Goal: Transaction & Acquisition: Obtain resource

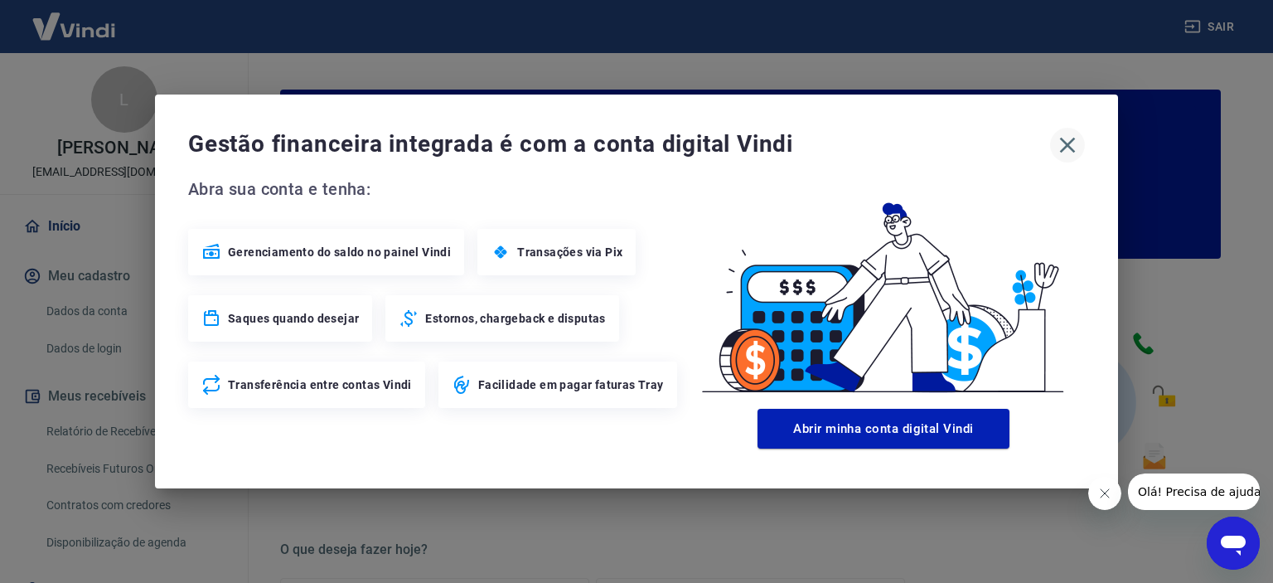
click at [1068, 143] on icon "button" at bounding box center [1068, 146] width 16 height 16
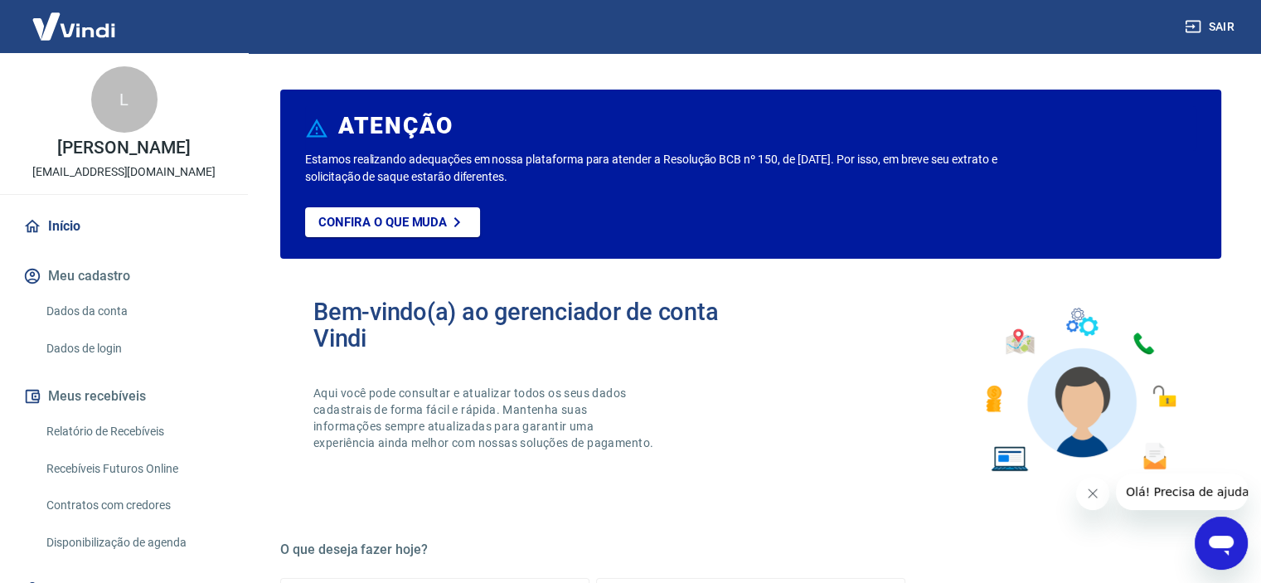
click at [1091, 492] on icon "Fechar mensagem da empresa" at bounding box center [1092, 493] width 8 height 8
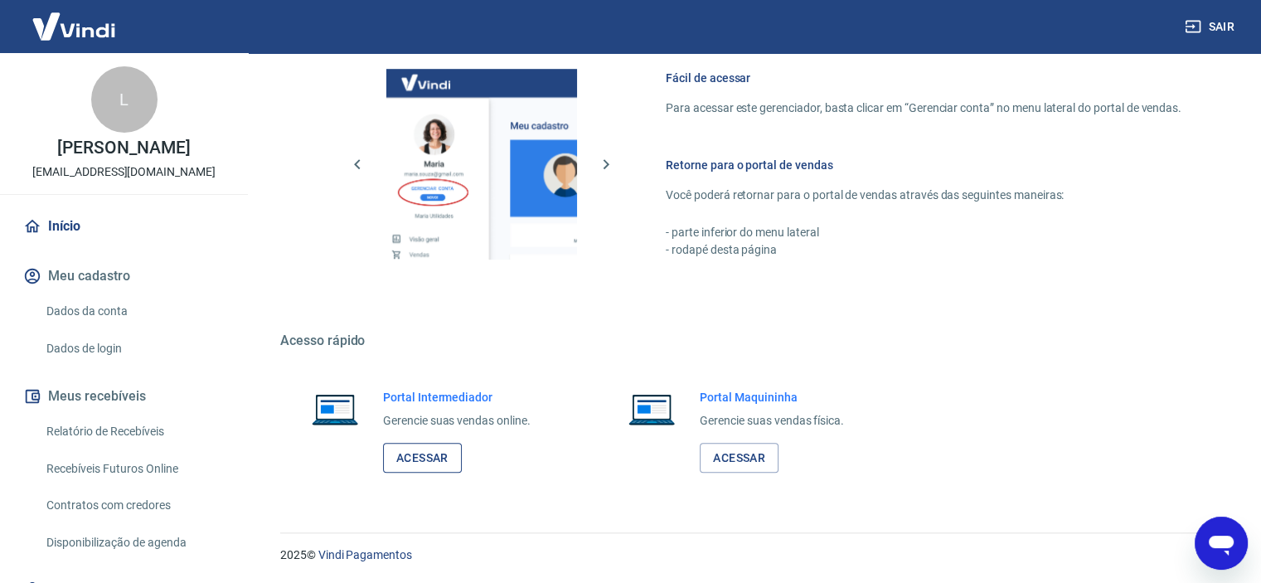
click at [439, 461] on link "Acessar" at bounding box center [422, 458] width 79 height 31
click at [153, 429] on link "Relatório de Recebíveis" at bounding box center [134, 431] width 188 height 34
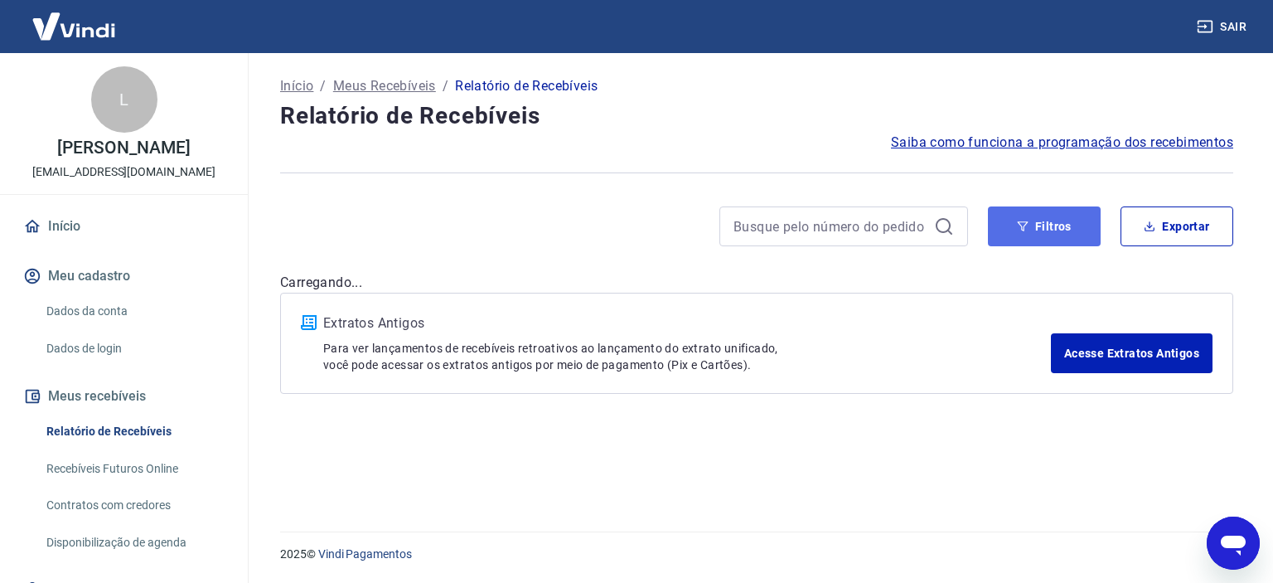
click at [1039, 231] on button "Filtros" at bounding box center [1044, 226] width 113 height 40
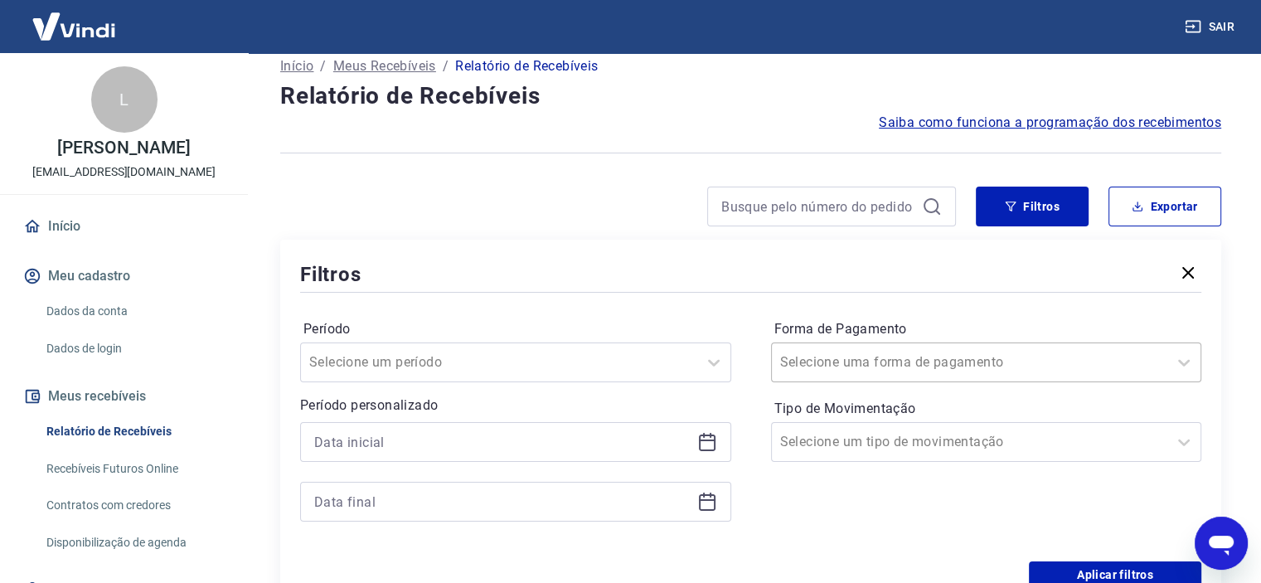
click at [856, 382] on div "Selecione uma forma de pagamento" at bounding box center [986, 362] width 431 height 40
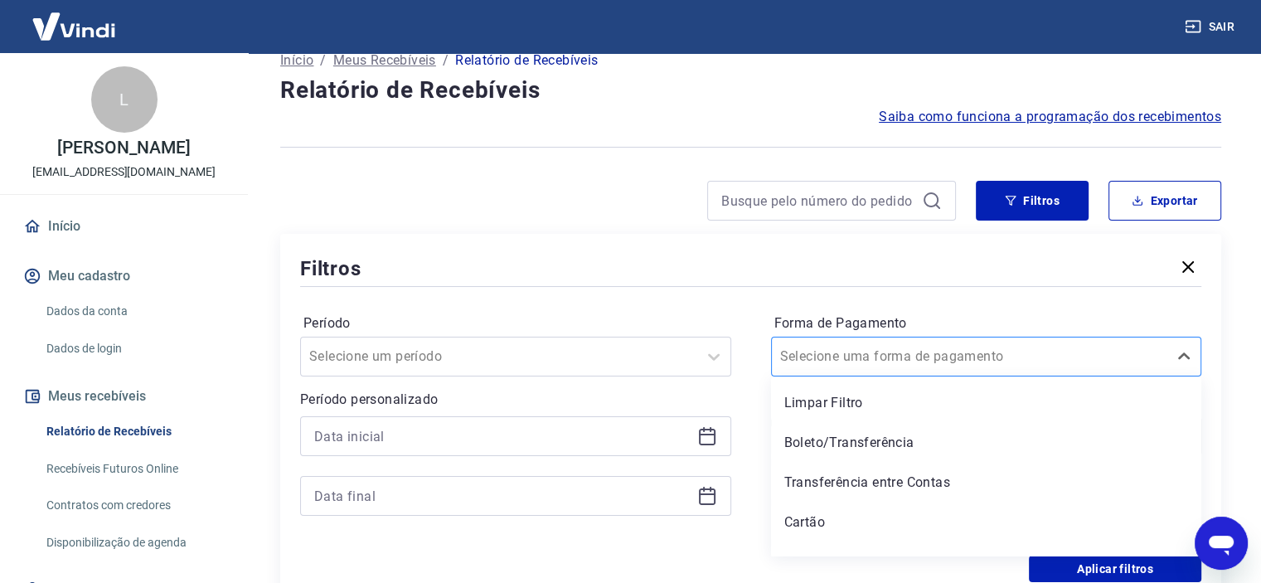
scroll to position [25, 0]
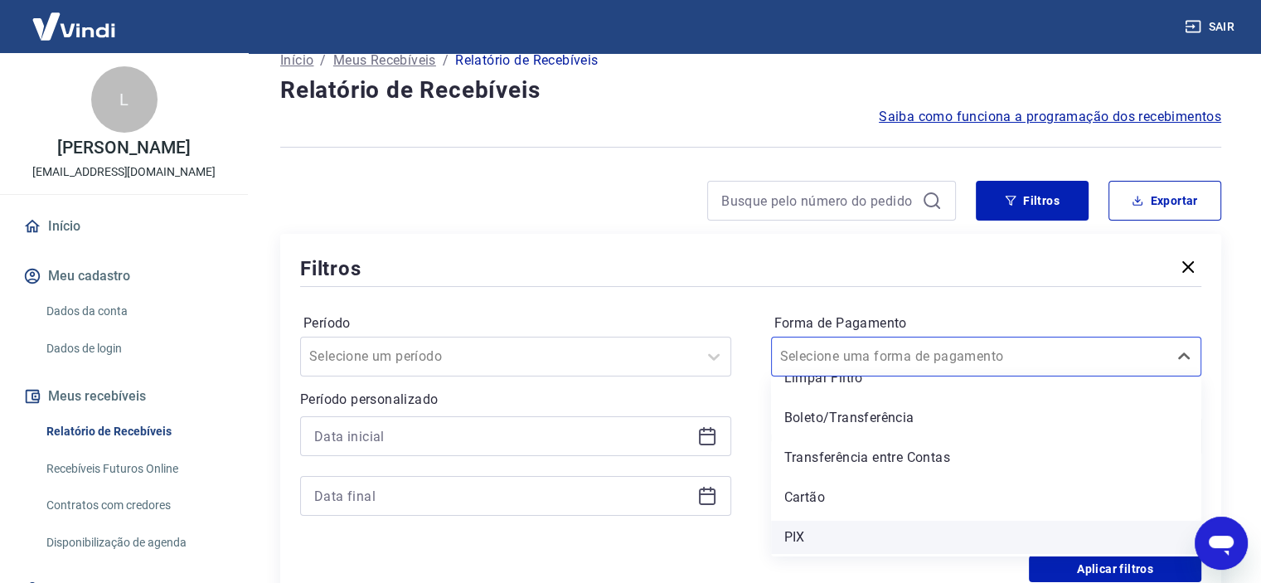
click at [845, 540] on div "PIX" at bounding box center [986, 537] width 431 height 33
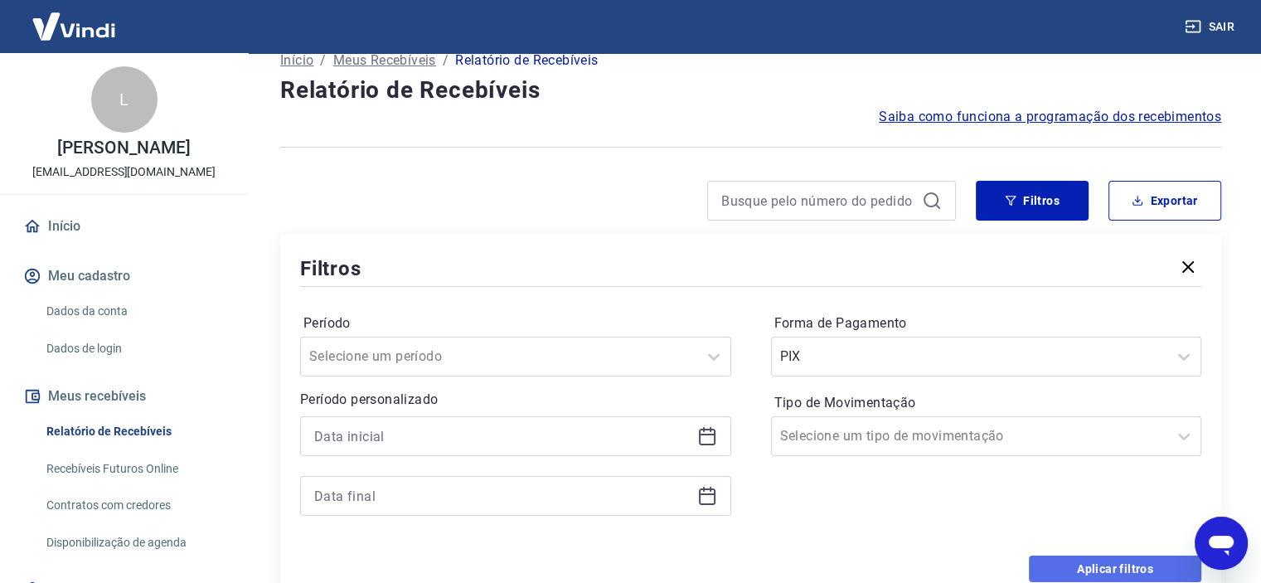
click at [1097, 566] on button "Aplicar filtros" at bounding box center [1115, 568] width 172 height 27
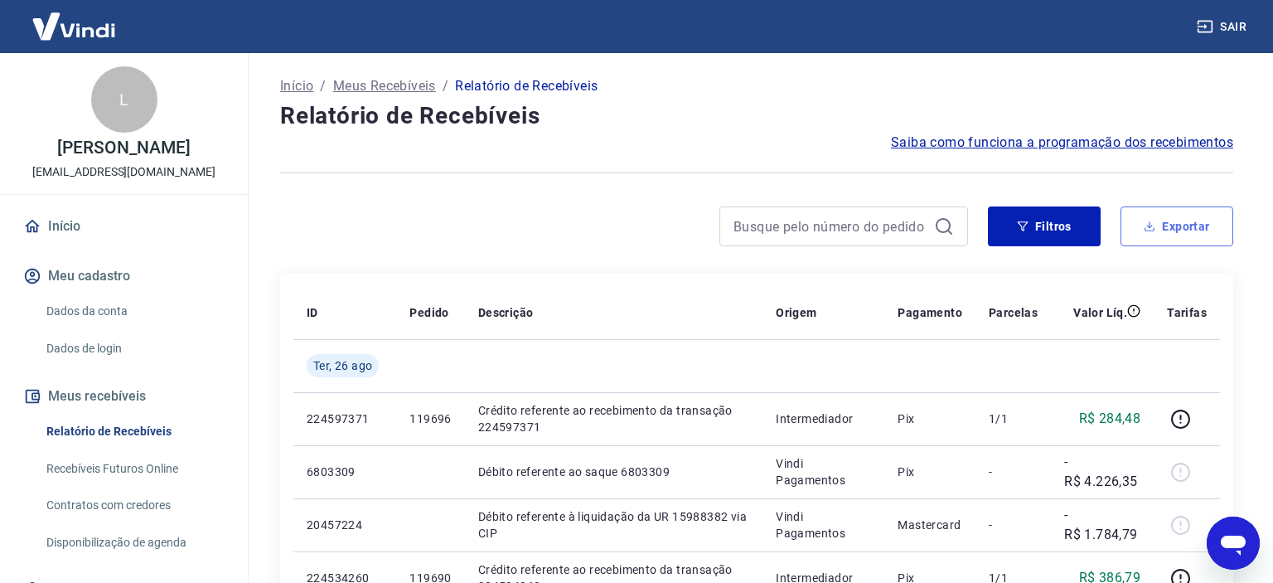
click at [1188, 234] on button "Exportar" at bounding box center [1177, 226] width 113 height 40
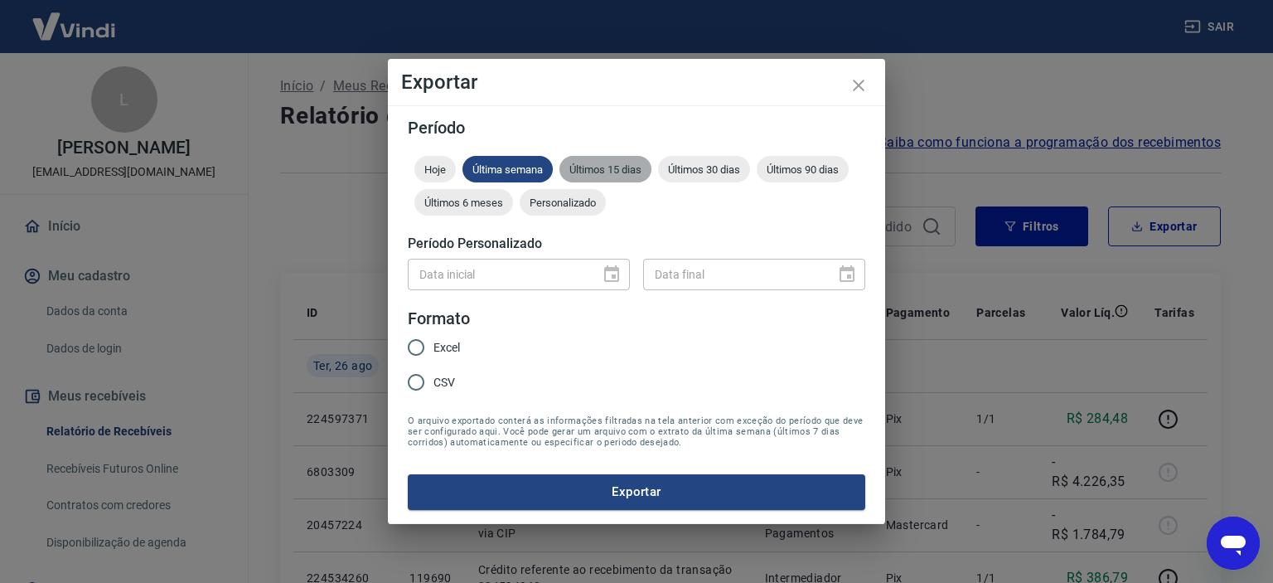
click at [632, 177] on div "Últimos 15 dias" at bounding box center [606, 169] width 92 height 27
click at [443, 343] on span "Excel" at bounding box center [447, 347] width 27 height 17
click at [434, 343] on input "Excel" at bounding box center [416, 347] width 35 height 35
radio input "true"
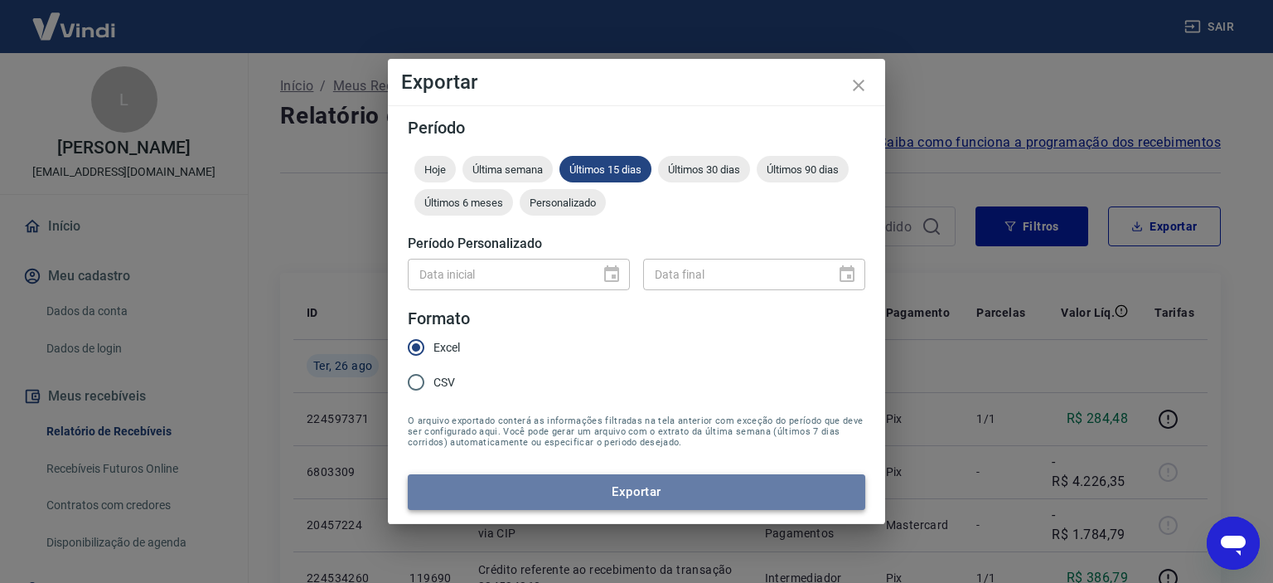
click at [656, 492] on button "Exportar" at bounding box center [637, 491] width 458 height 35
